Goal: Task Accomplishment & Management: Complete application form

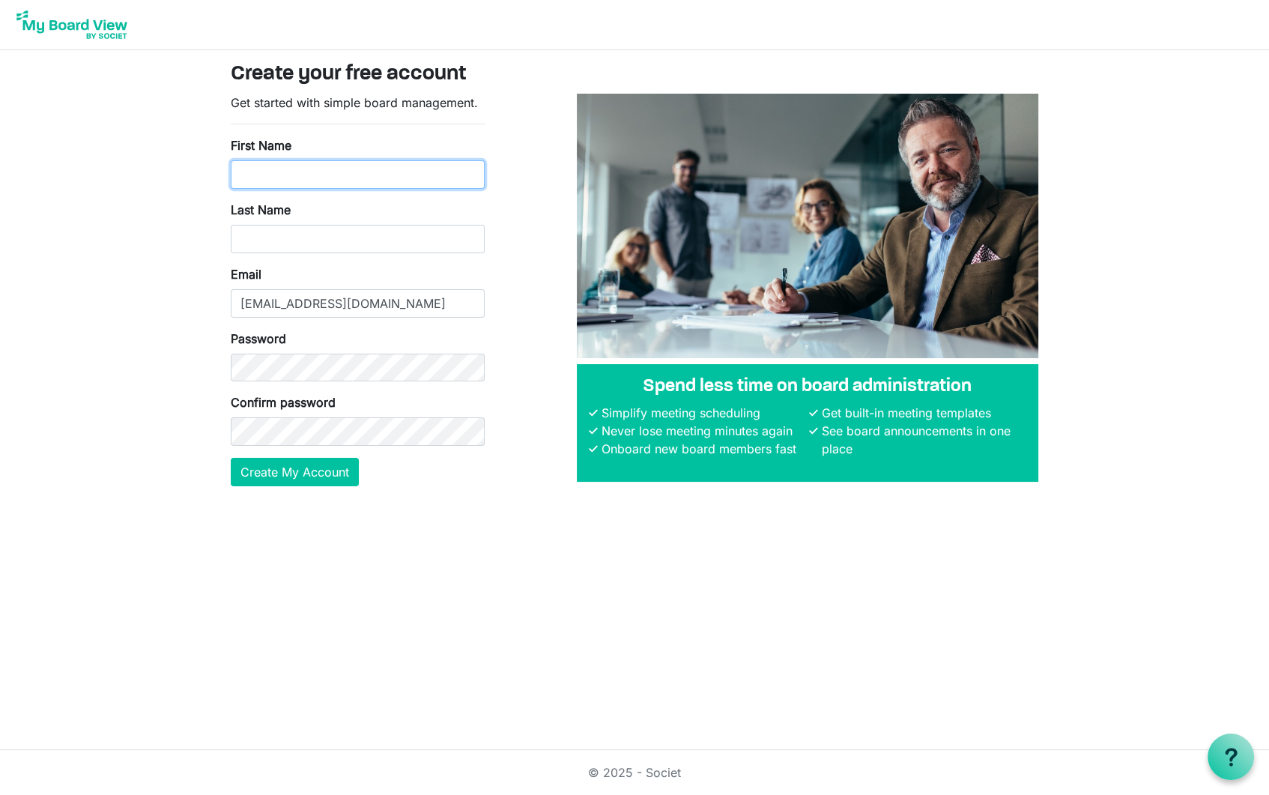
click at [336, 172] on input "First Name" at bounding box center [358, 174] width 254 height 28
type input "Erik"
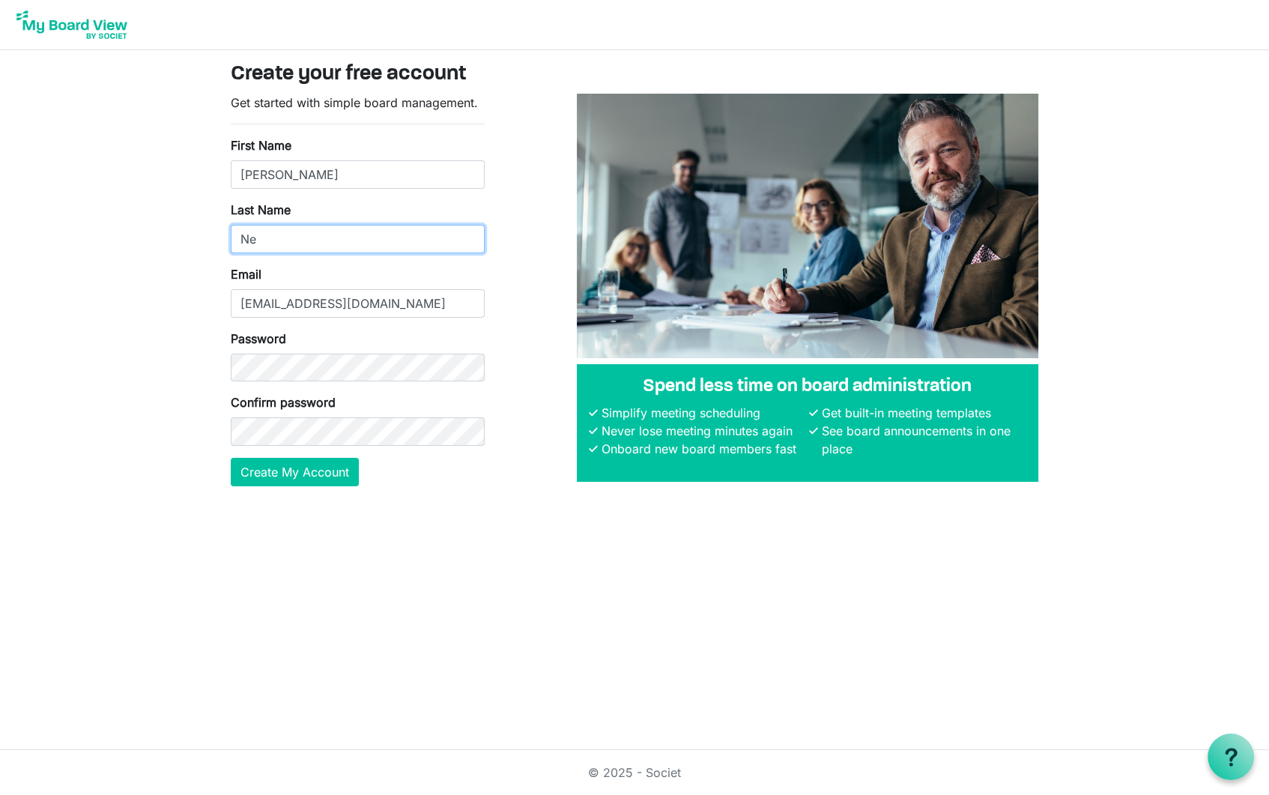
type input "Neandross"
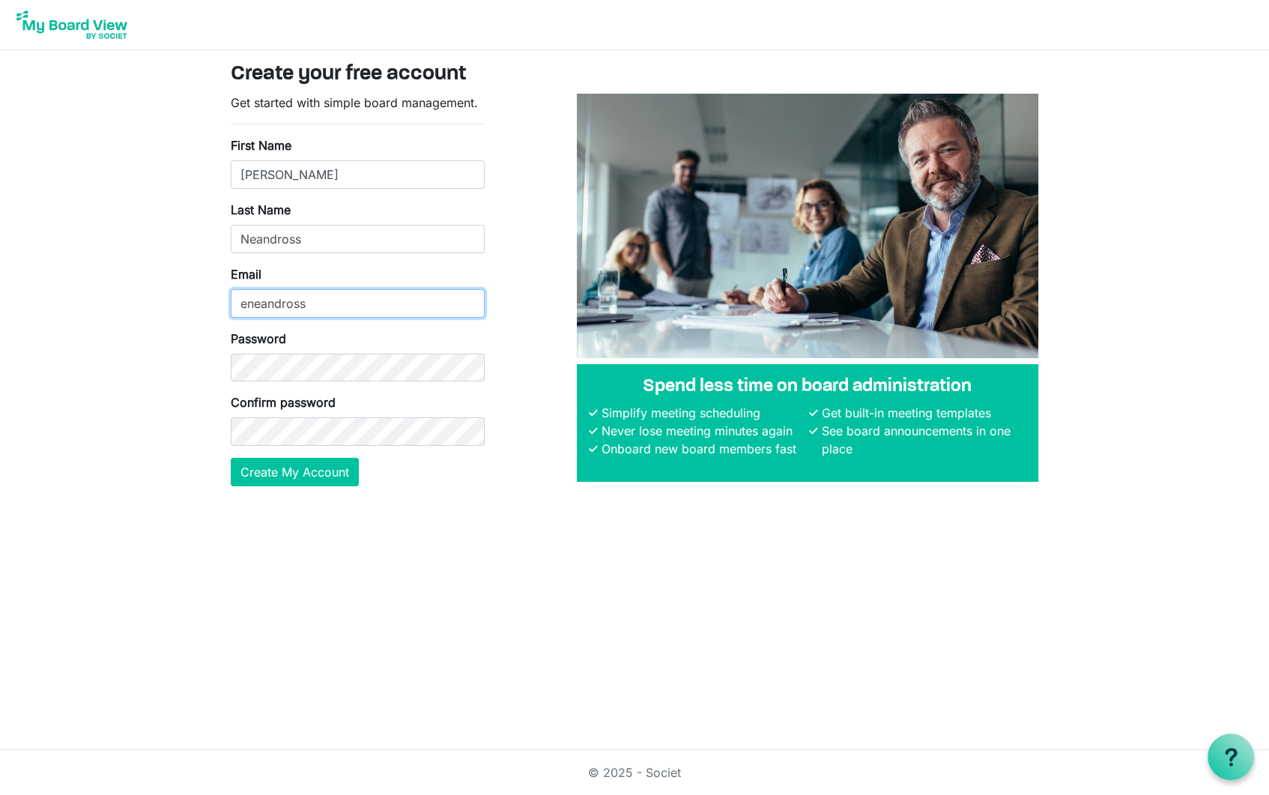
type input "eneandross@yahoo.com"
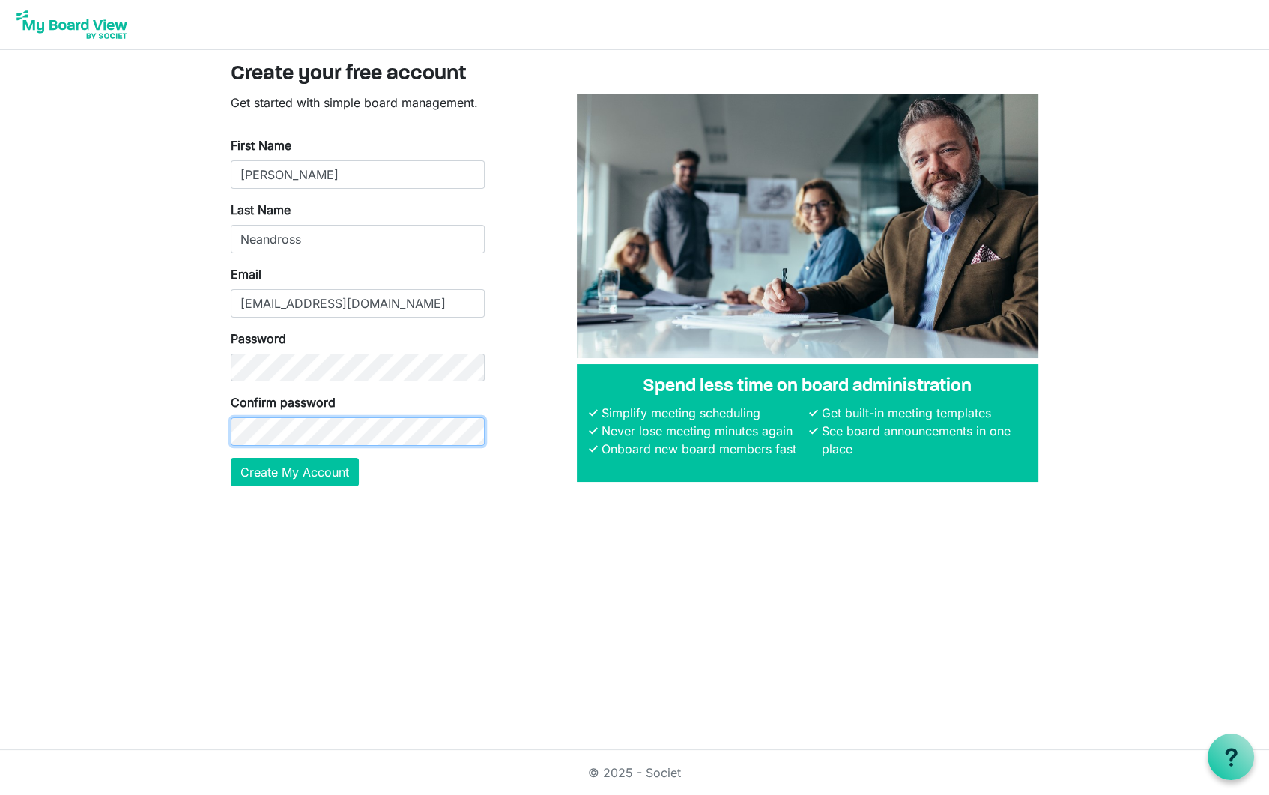
click at [231, 458] on button "Create My Account" at bounding box center [295, 472] width 128 height 28
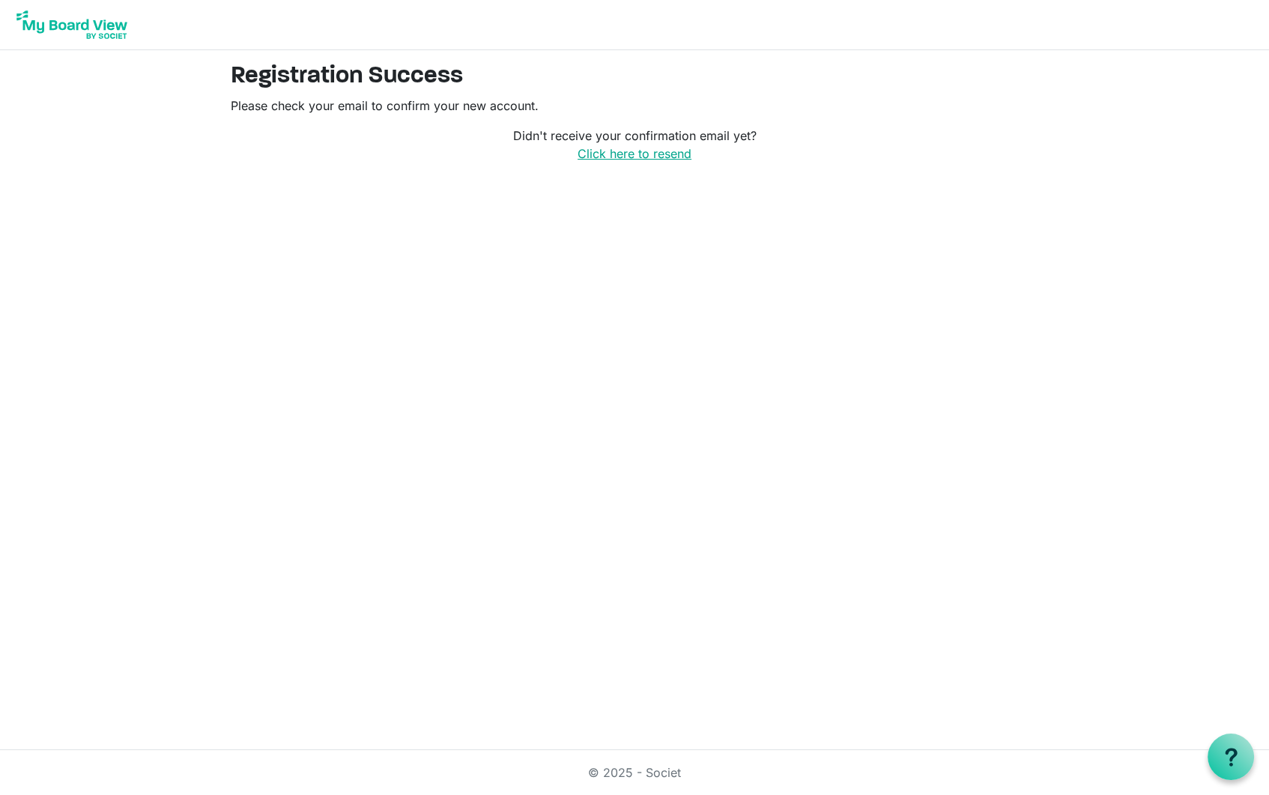
click at [611, 151] on link "Click here to resend" at bounding box center [635, 153] width 114 height 15
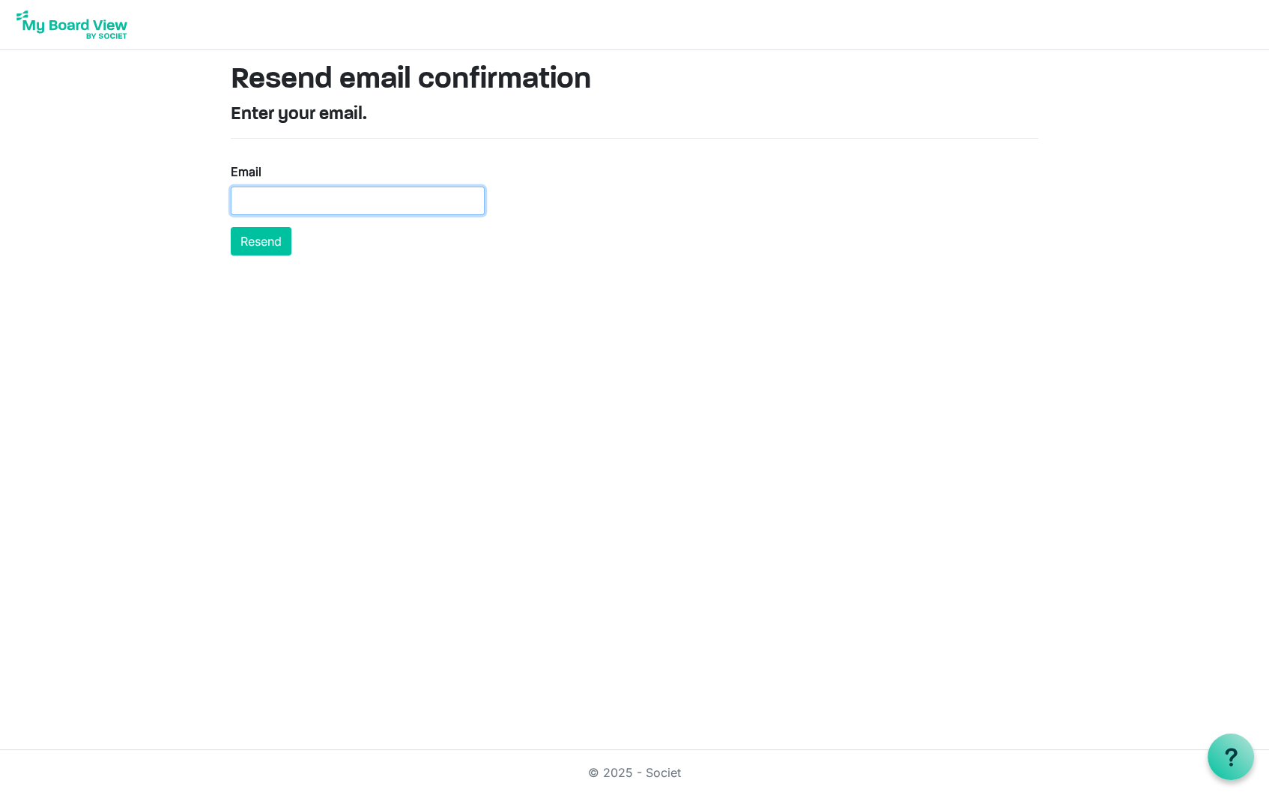
click at [297, 199] on input "Email" at bounding box center [358, 201] width 254 height 28
type input "eneandross@yahoo.com"
